Goal: Information Seeking & Learning: Learn about a topic

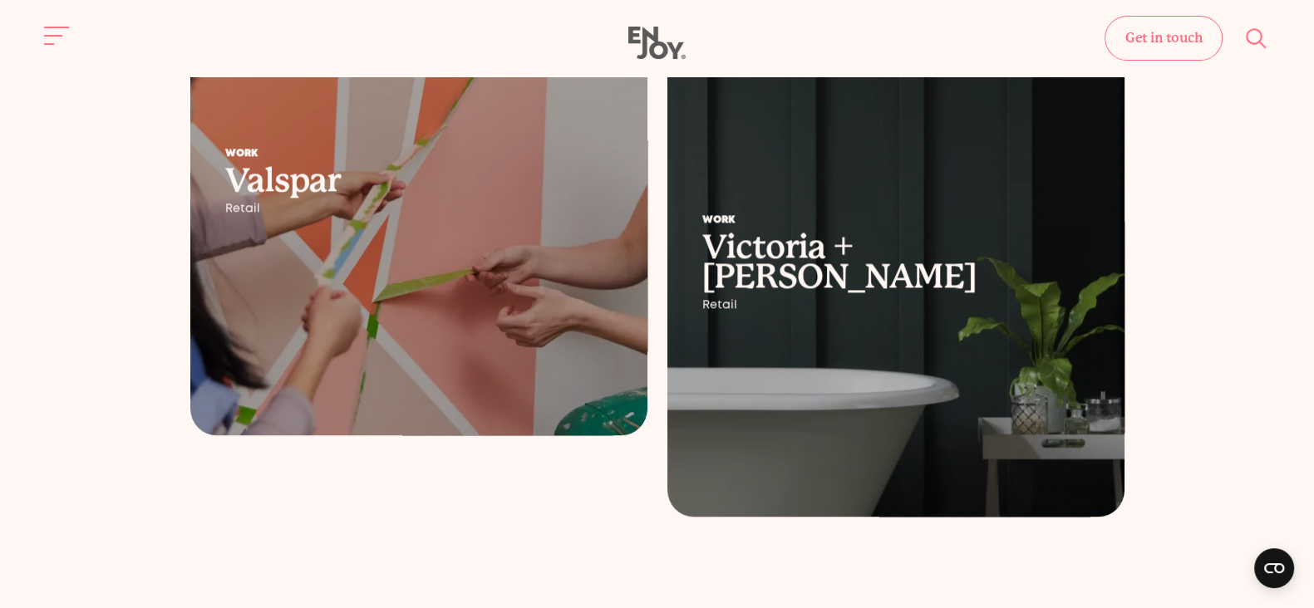
scroll to position [2416, 0]
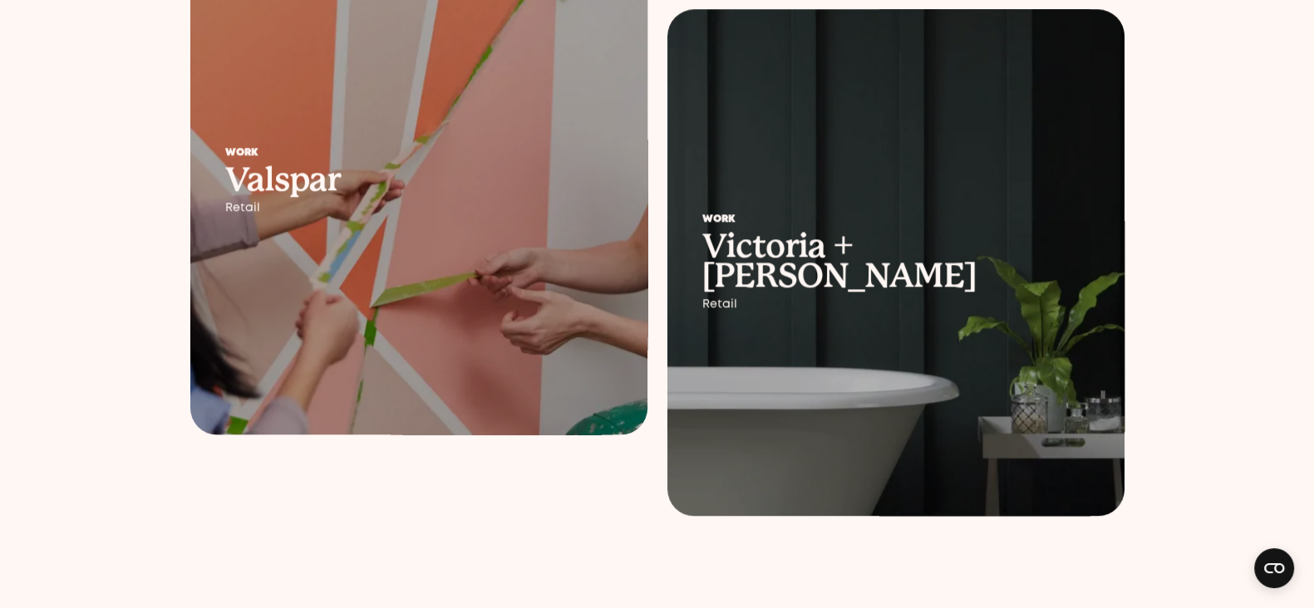
click at [418, 258] on div at bounding box center [418, 181] width 457 height 507
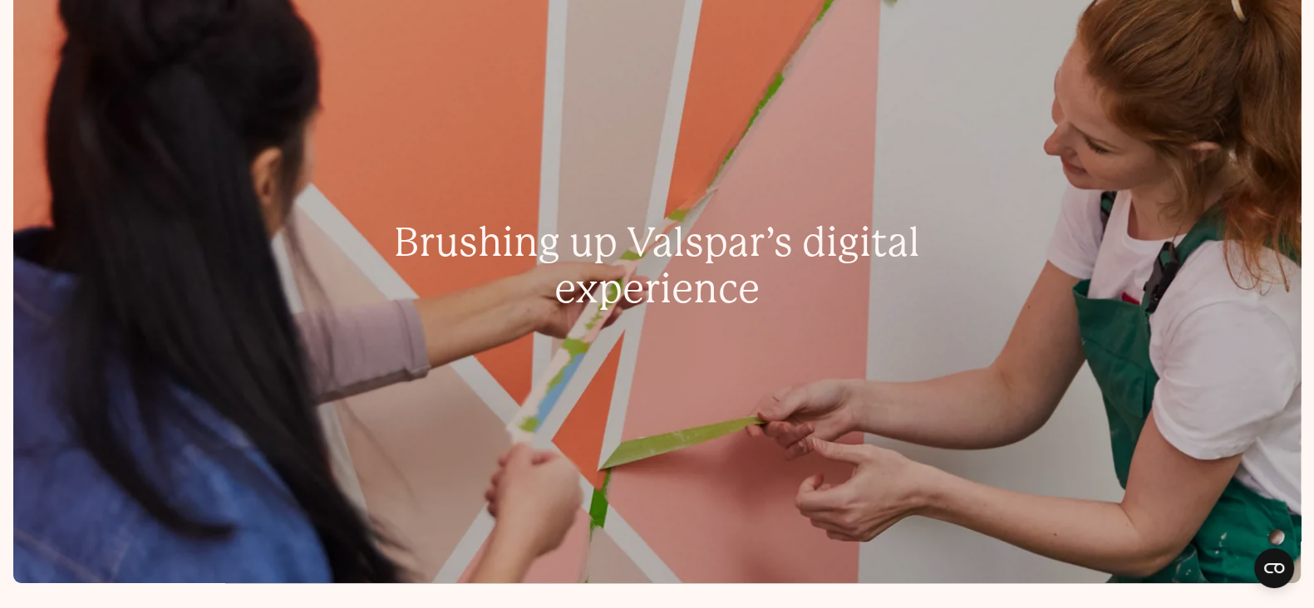
scroll to position [906, 0]
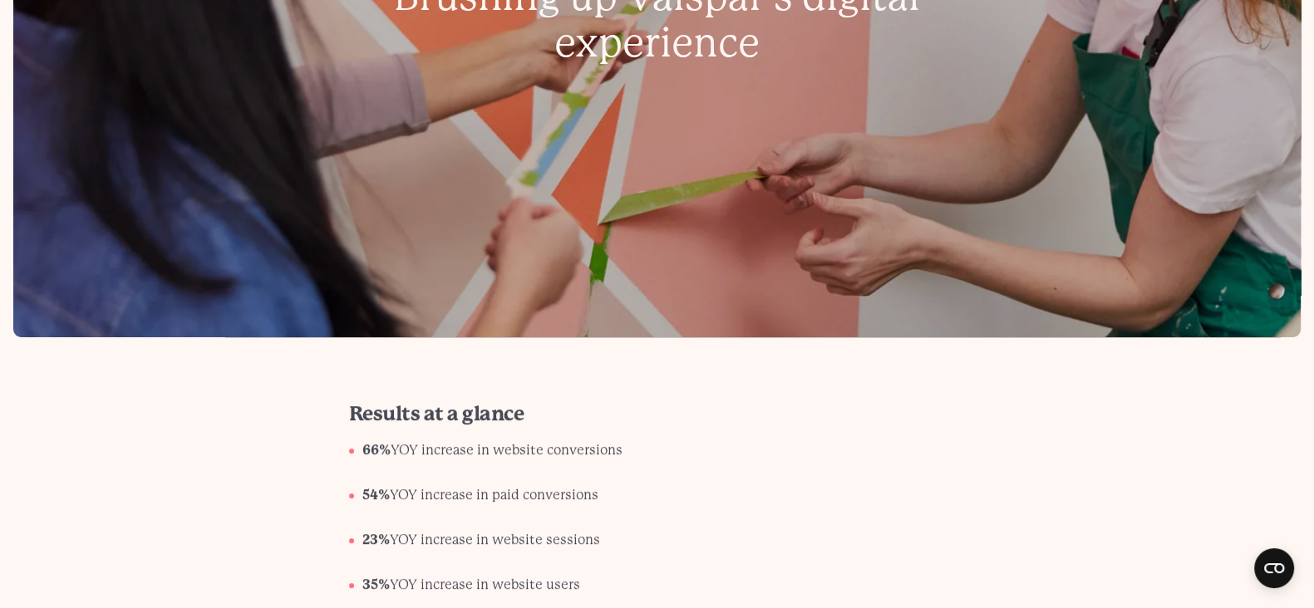
click at [893, 441] on li "66% YOY increase in website conversions" at bounding box center [663, 457] width 603 height 37
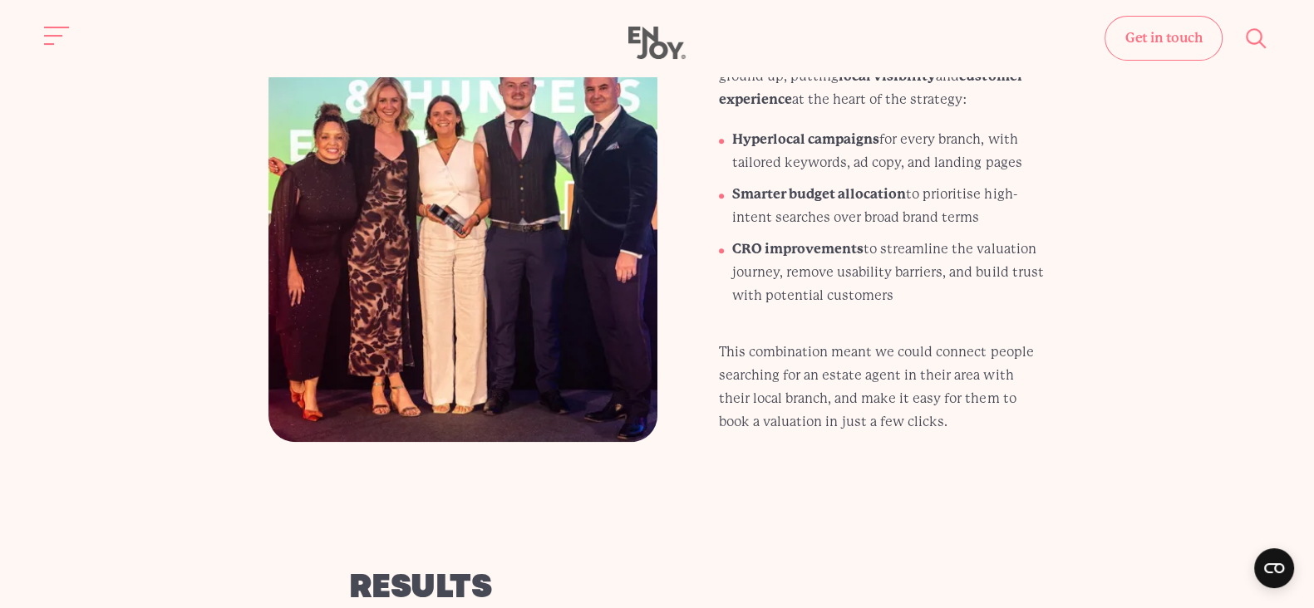
scroll to position [1674, 0]
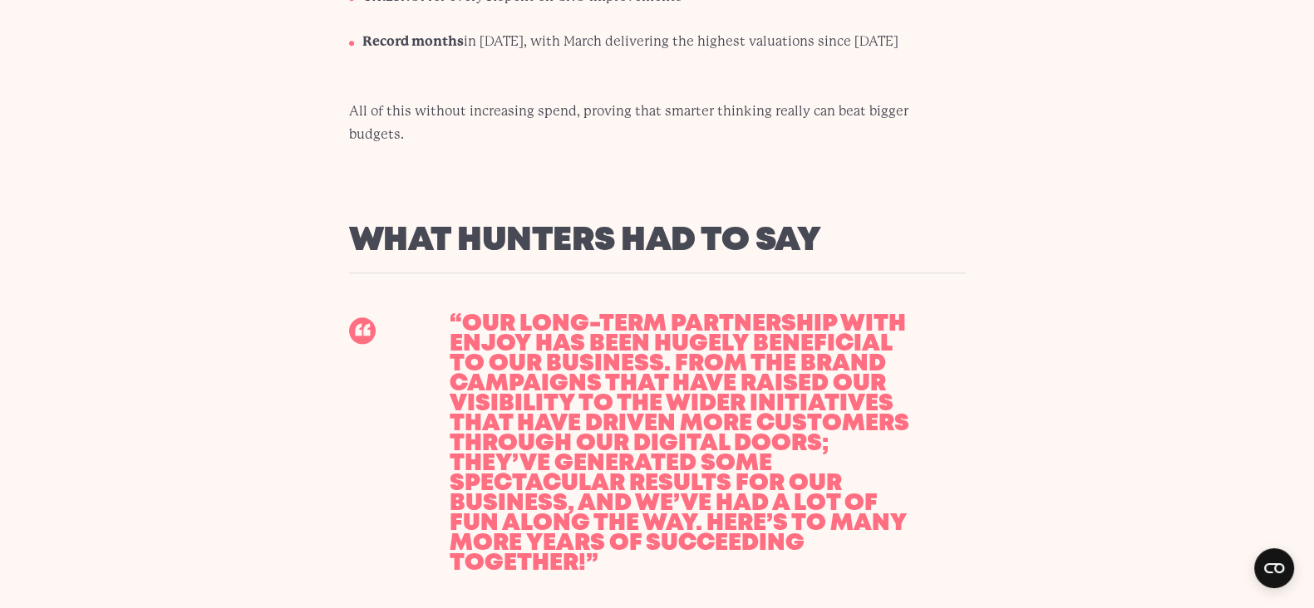
scroll to position [2477, 0]
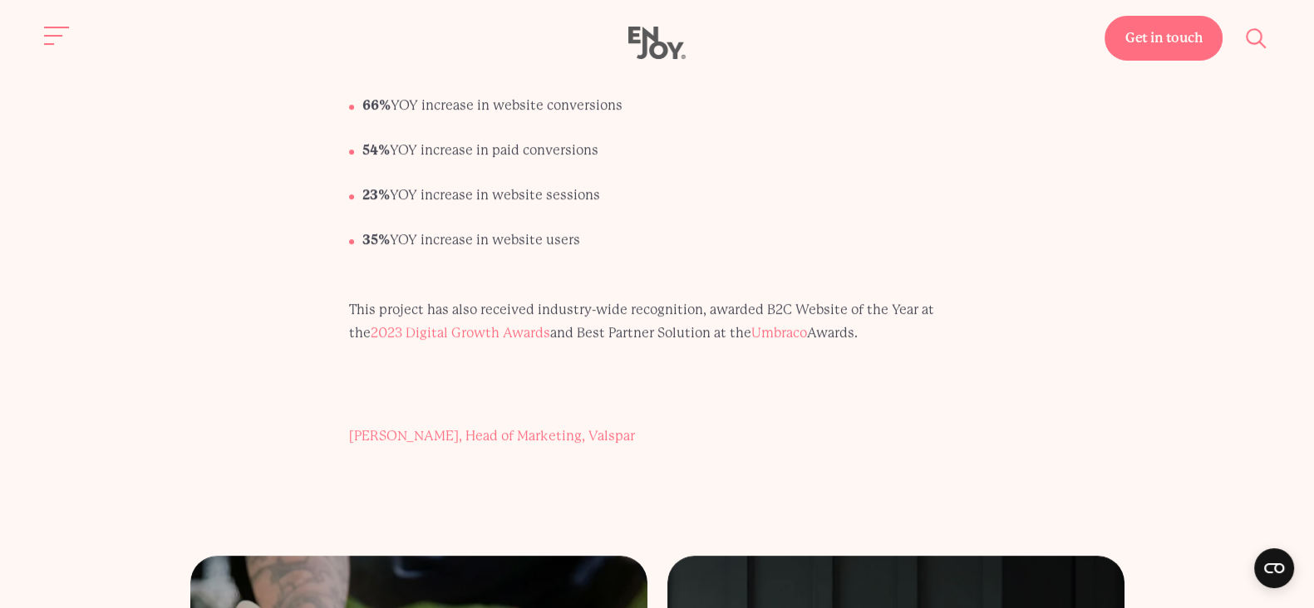
scroll to position [8826, 0]
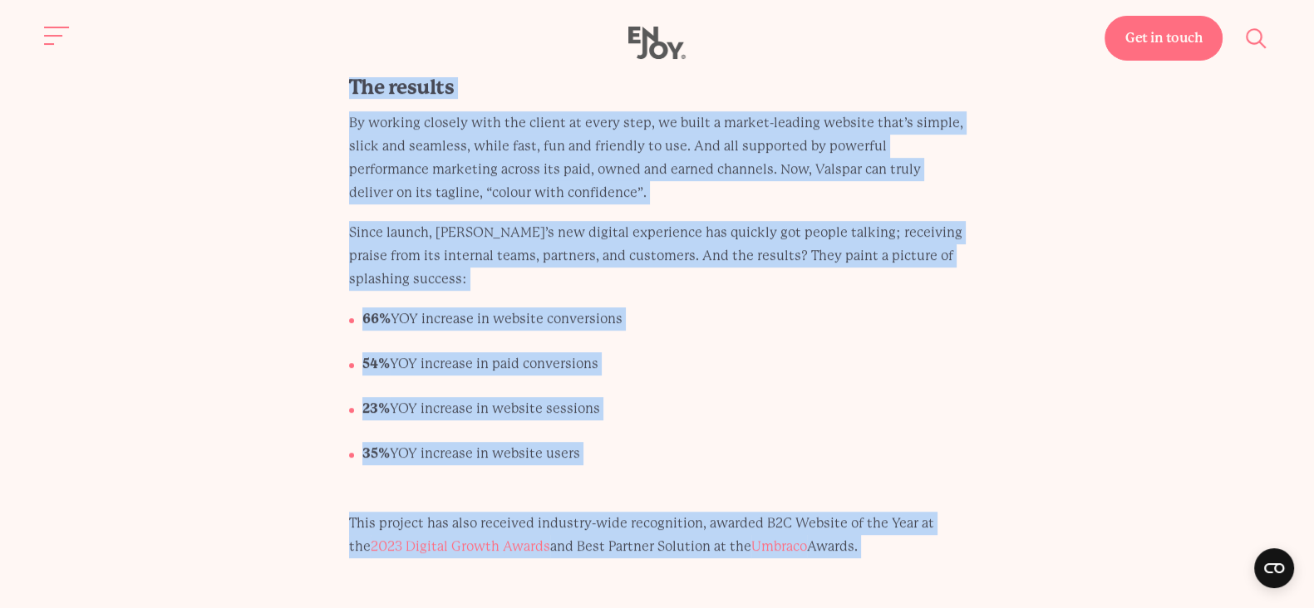
drag, startPoint x: 394, startPoint y: 189, endPoint x: 648, endPoint y: 499, distance: 401.6
copy body "digital marketing transformation for valspar. Services Search Engine Optimisati…"
